Goal: Check status

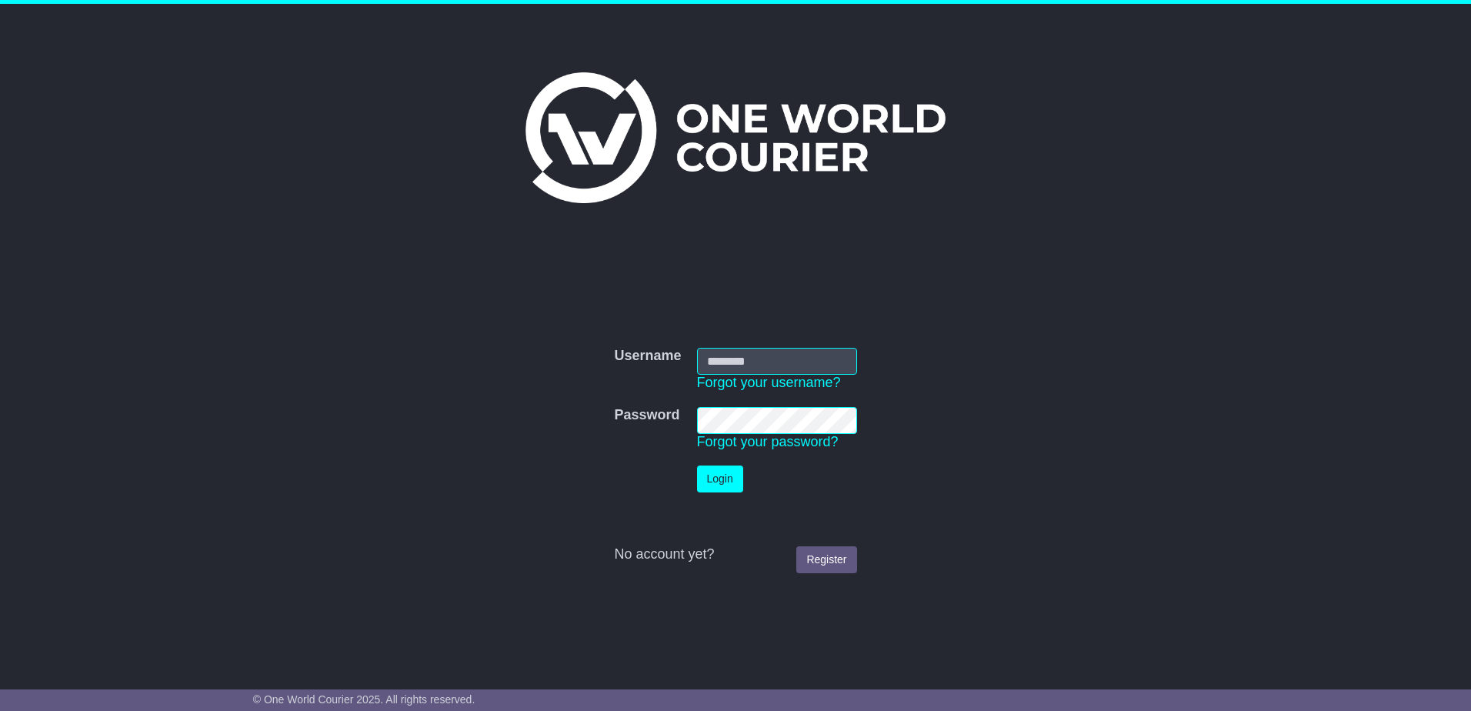
type input "**********"
click at [732, 480] on button "Login" at bounding box center [720, 478] width 46 height 27
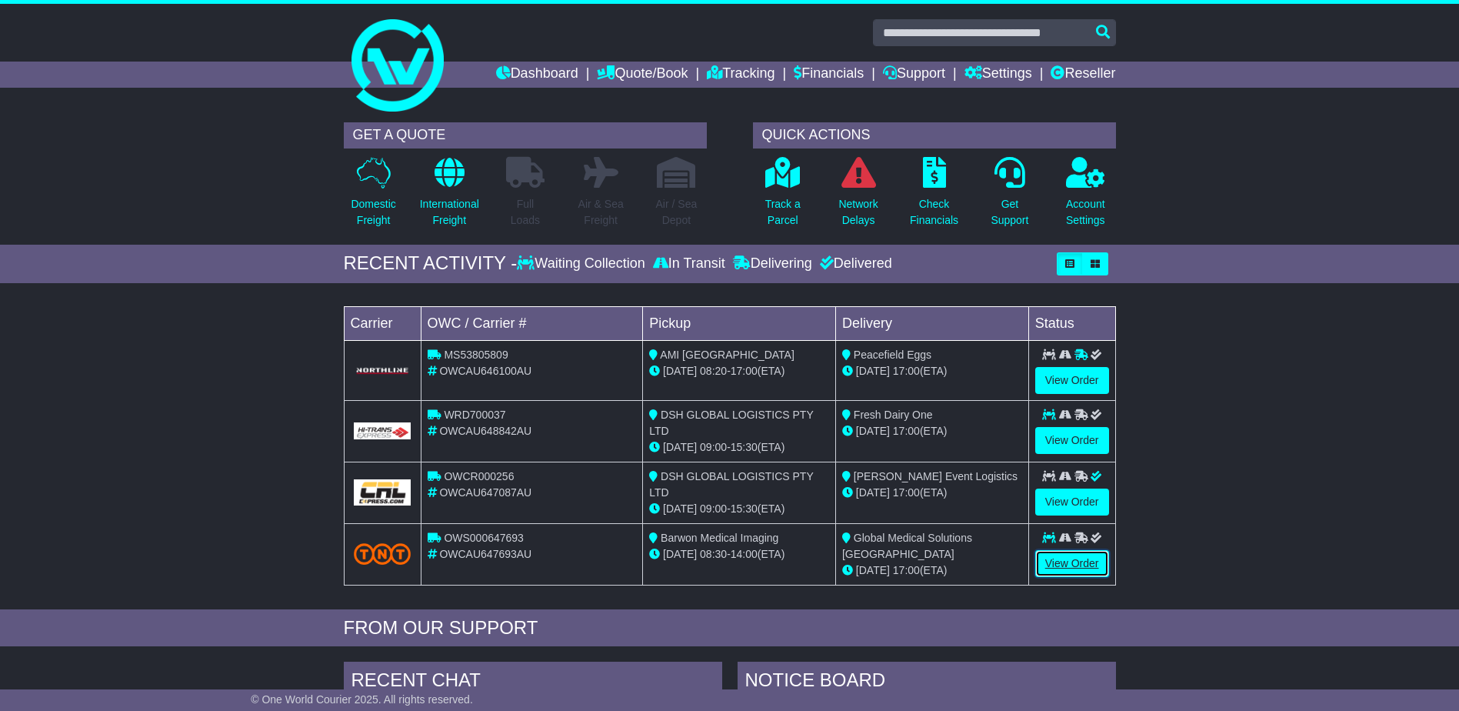
click at [1084, 562] on link "View Order" at bounding box center [1072, 563] width 74 height 27
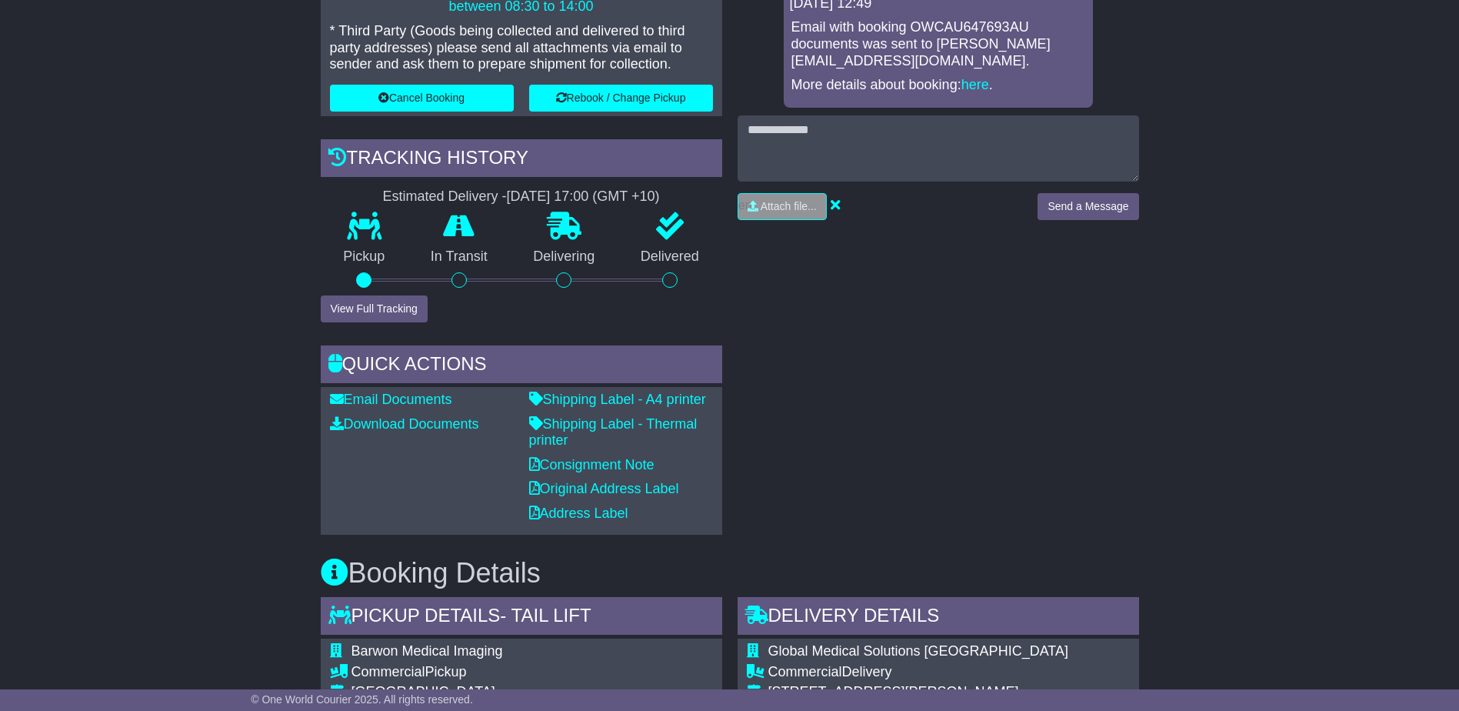
scroll to position [440, 0]
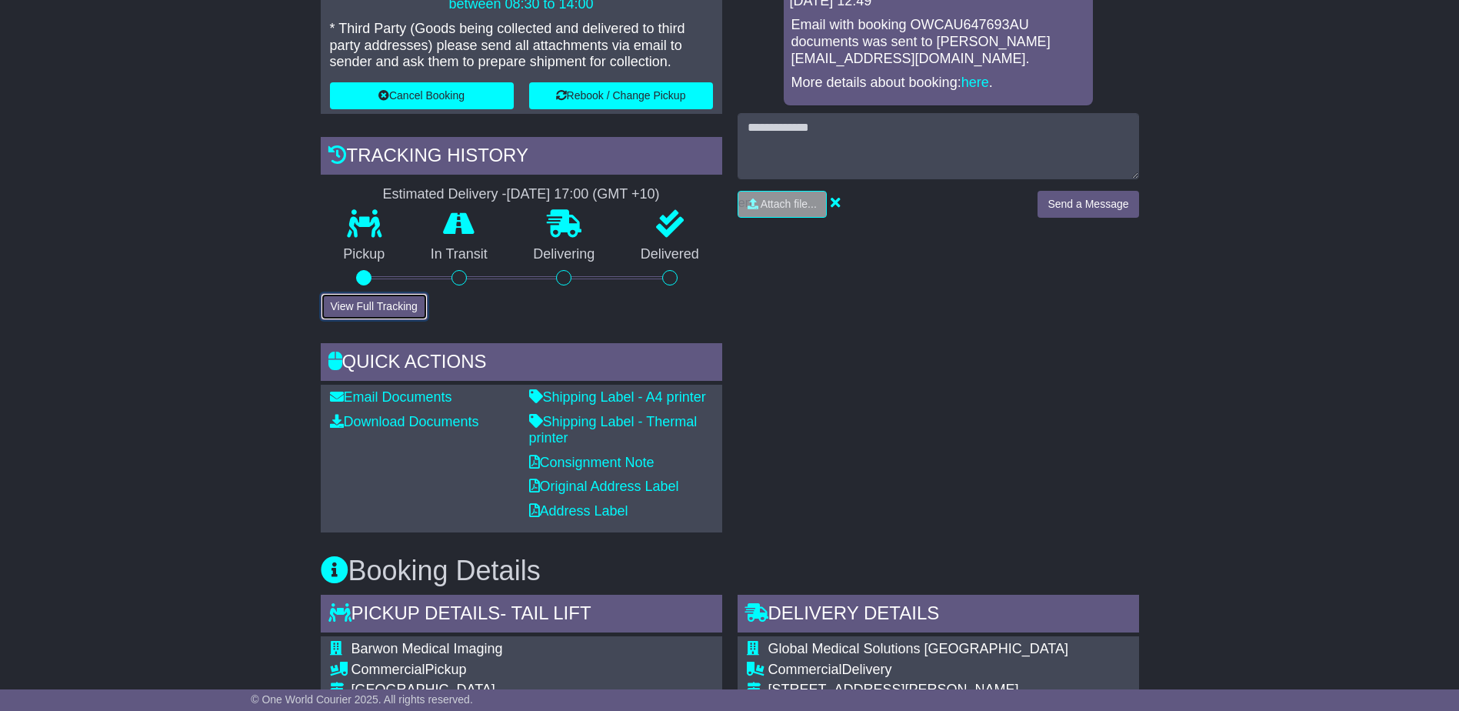
click at [395, 305] on button "View Full Tracking" at bounding box center [374, 306] width 107 height 27
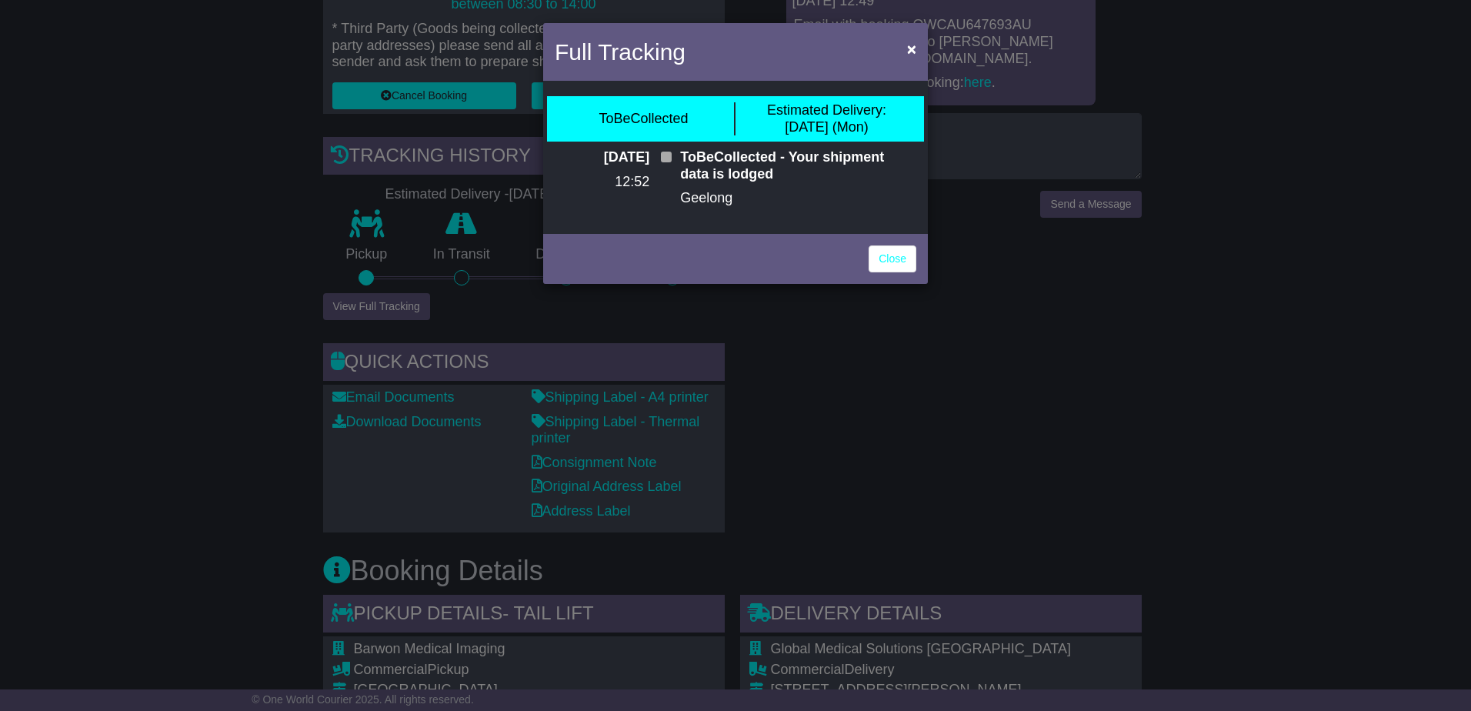
click at [715, 198] on p "Geelong" at bounding box center [798, 198] width 236 height 17
click at [739, 166] on p "ToBeCollected - Your shipment data is lodged" at bounding box center [798, 165] width 236 height 33
click at [716, 182] on p "ToBeCollected - Your shipment data is lodged" at bounding box center [798, 165] width 236 height 33
click at [714, 192] on p "Geelong" at bounding box center [798, 198] width 236 height 17
click at [713, 195] on p "Geelong" at bounding box center [798, 198] width 236 height 17
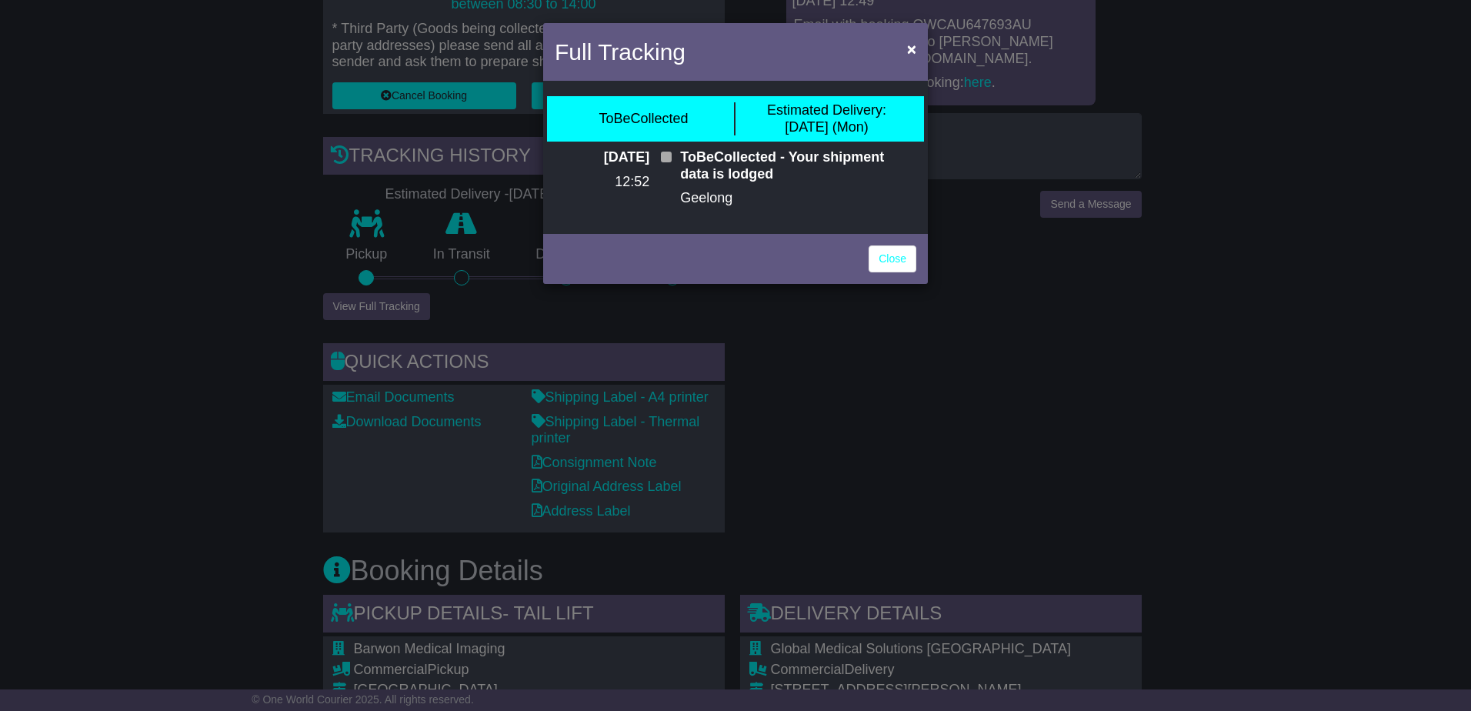
click at [714, 198] on p "Geelong" at bounding box center [798, 198] width 236 height 17
click at [882, 262] on link "Close" at bounding box center [893, 258] width 48 height 27
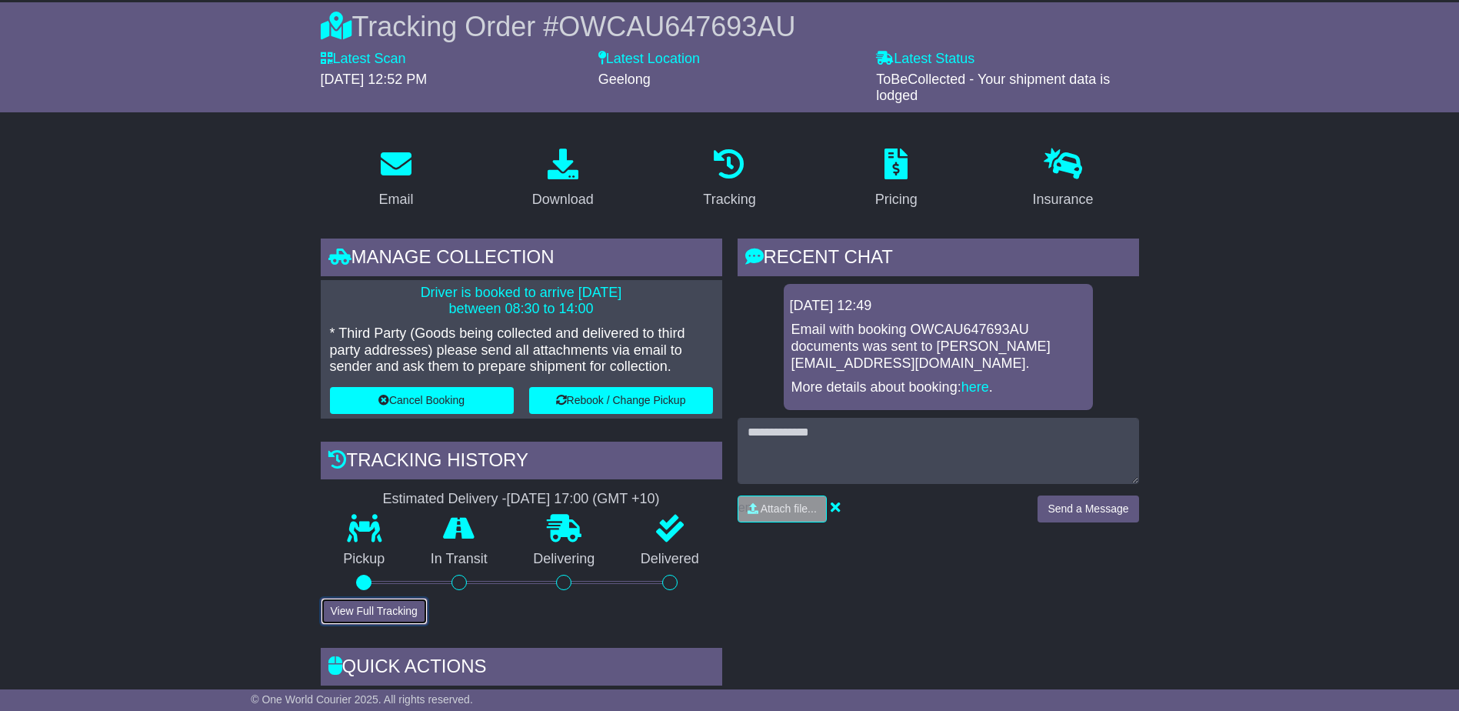
scroll to position [0, 0]
